Goal: Task Accomplishment & Management: Use online tool/utility

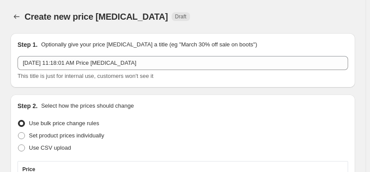
select select "percentage"
click at [15, 16] on icon "Price change jobs" at bounding box center [17, 16] width 6 height 4
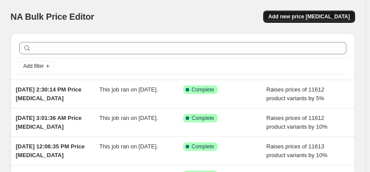
click at [312, 14] on span "Add new price [MEDICAL_DATA]" at bounding box center [308, 16] width 81 height 7
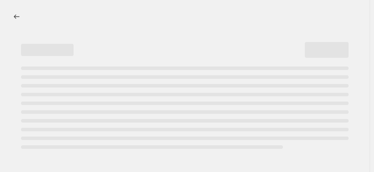
select select "percentage"
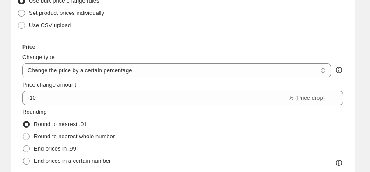
scroll to position [144, 0]
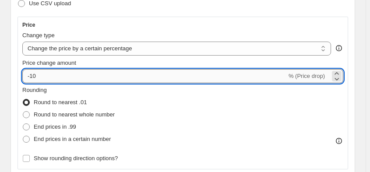
click at [56, 76] on input "-10" at bounding box center [154, 76] width 264 height 14
type input "-1"
click at [30, 75] on input "Price change amount" at bounding box center [169, 76] width 295 height 14
click at [31, 75] on input "Price change amount" at bounding box center [169, 76] width 295 height 14
click at [32, 75] on input "Price change amount" at bounding box center [169, 76] width 295 height 14
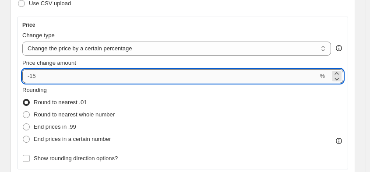
click at [46, 75] on input "Price change amount" at bounding box center [169, 76] width 295 height 14
click at [341, 71] on icon at bounding box center [336, 73] width 9 height 9
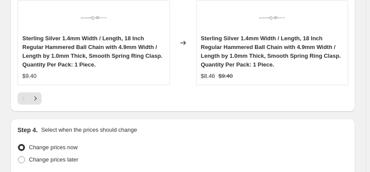
scroll to position [991, 0]
type input "10"
click at [35, 97] on icon "Next" at bounding box center [36, 98] width 2 height 4
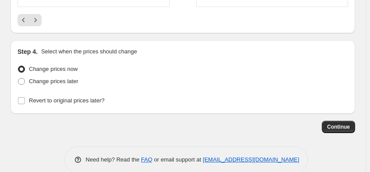
scroll to position [1069, 0]
click at [337, 126] on span "Continue" at bounding box center [338, 126] width 23 height 7
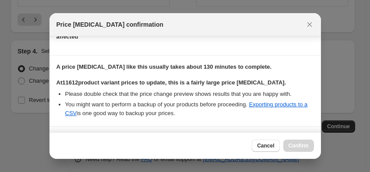
scroll to position [190, 0]
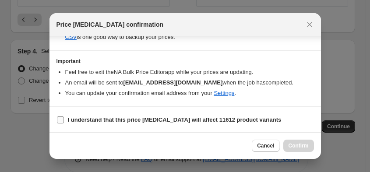
click at [60, 119] on input "I understand that this price [MEDICAL_DATA] will affect 11612 product variants" at bounding box center [60, 119] width 7 height 7
checkbox input "true"
click at [297, 144] on span "Confirm" at bounding box center [298, 145] width 20 height 7
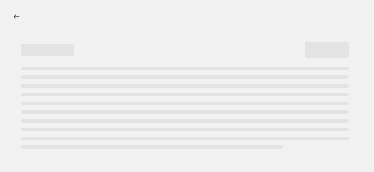
select select "percentage"
